Goal: Find specific page/section: Find specific page/section

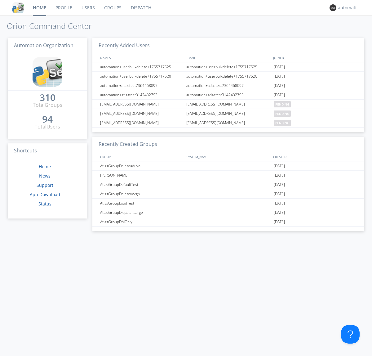
click at [140, 8] on link "Dispatch" at bounding box center [141, 7] width 30 height 15
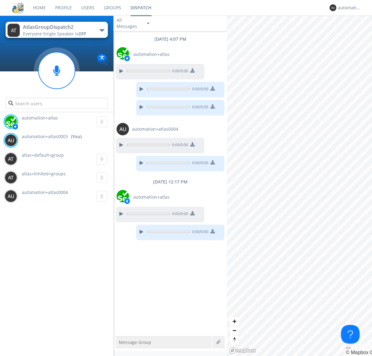
click at [102, 30] on div "button" at bounding box center [102, 30] width 5 height 2
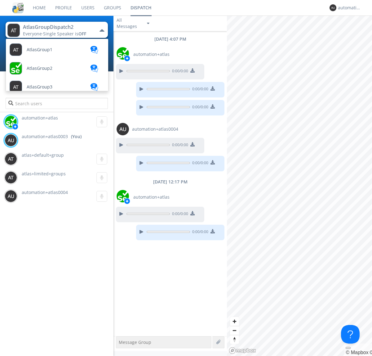
click at [47, 52] on span "AtlasGroupDispatch" at bounding box center [40, 49] width 26 height 5
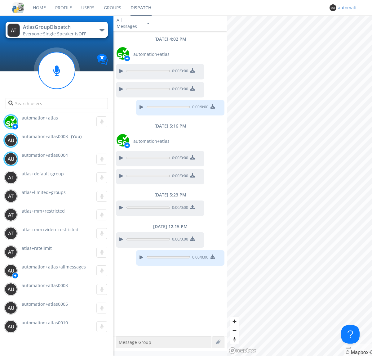
click at [348, 8] on div "automation+atlas0003" at bounding box center [349, 8] width 23 height 6
